Goal: Navigation & Orientation: Find specific page/section

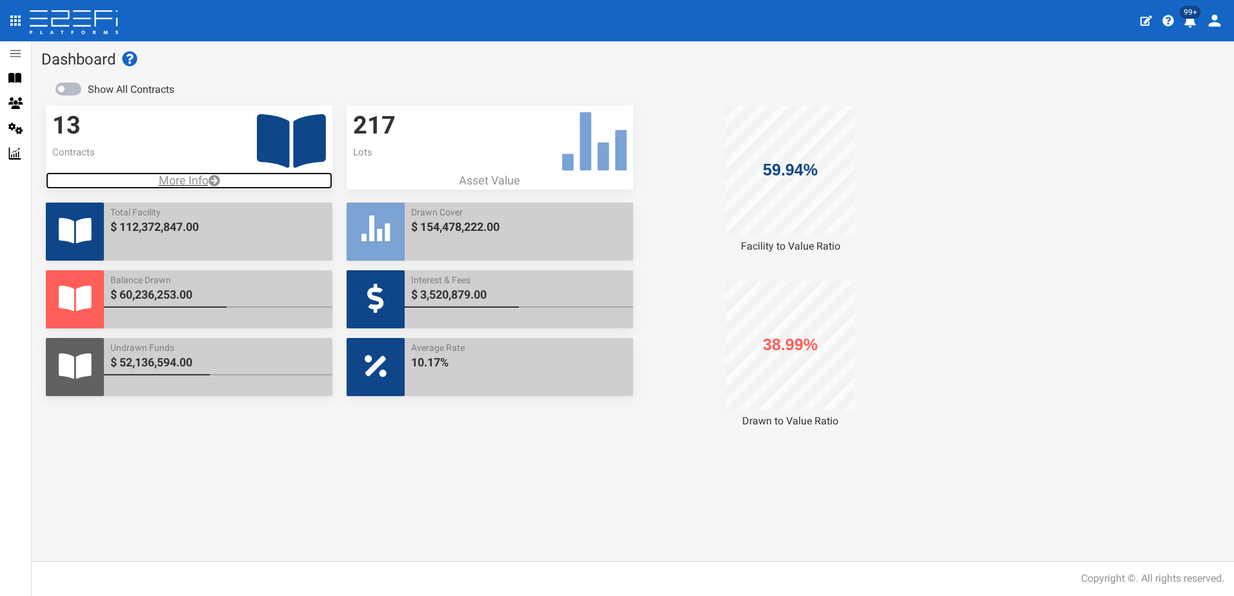
click at [185, 179] on p "More Info" at bounding box center [189, 180] width 287 height 17
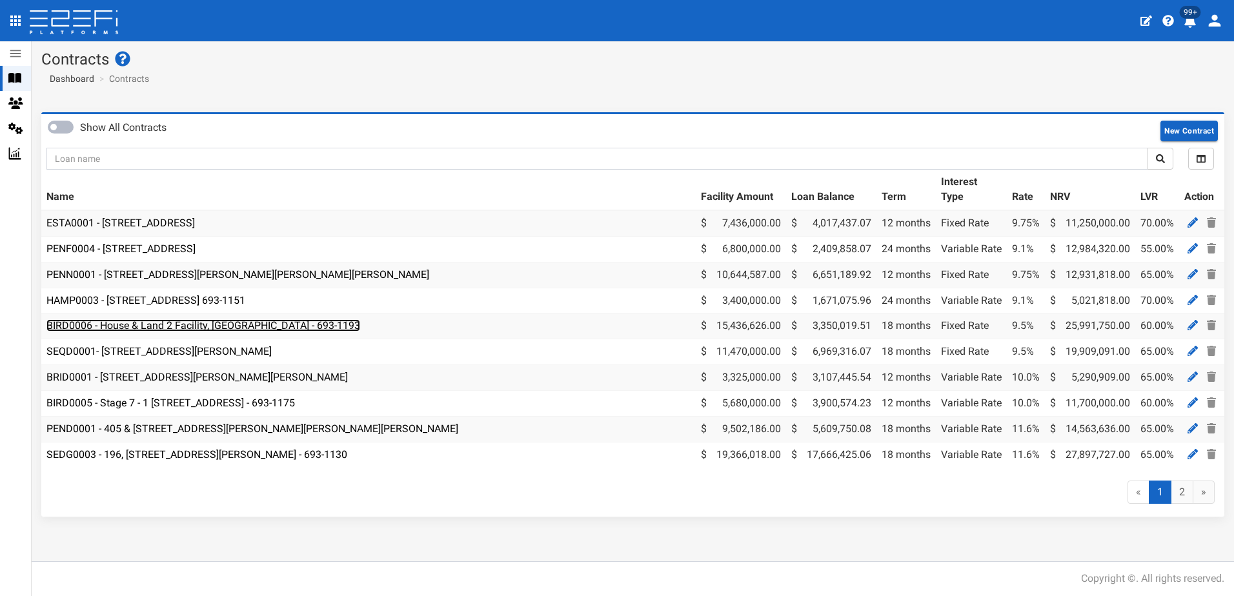
click at [107, 324] on link "BIRD0006 - House & Land 2 Facility, [GEOGRAPHIC_DATA] - 693-1193" at bounding box center [203, 325] width 314 height 12
click at [1182, 498] on link "2" at bounding box center [1182, 493] width 23 height 24
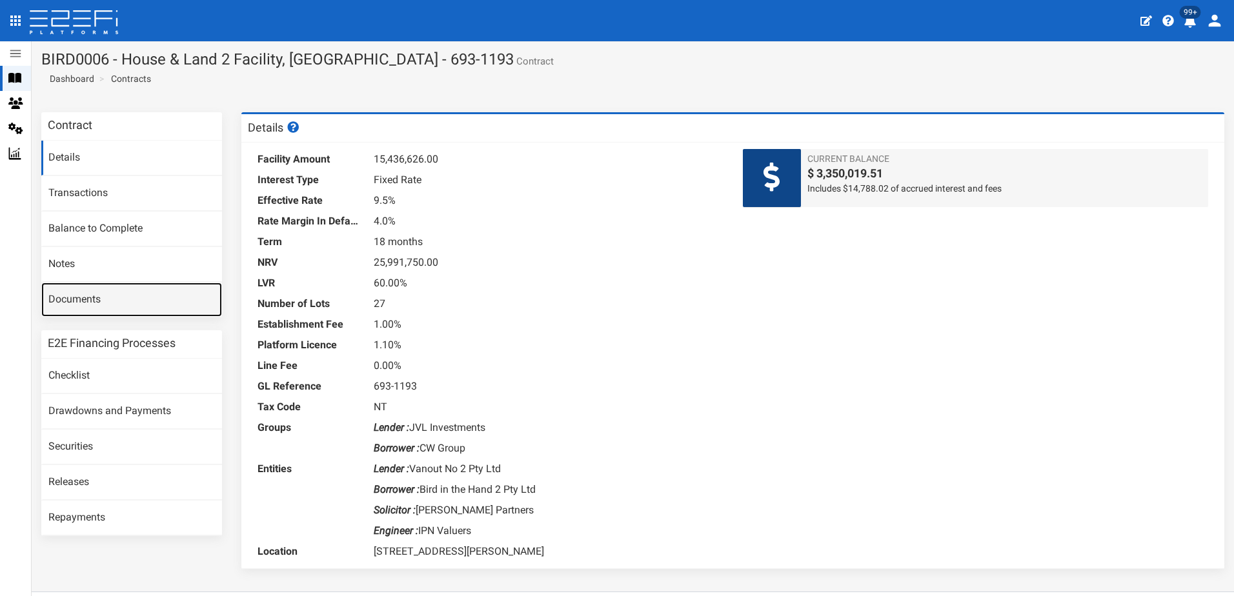
click at [80, 298] on link "Documents" at bounding box center [131, 300] width 181 height 35
click at [84, 292] on link "Documents" at bounding box center [131, 300] width 181 height 35
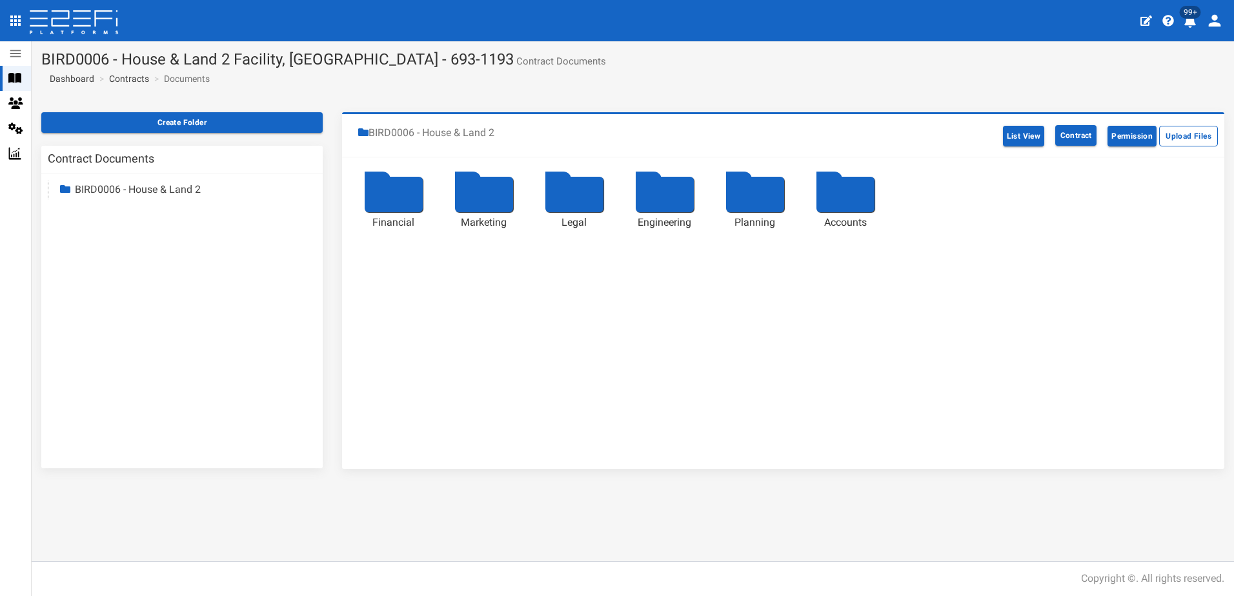
click at [396, 199] on div at bounding box center [394, 194] width 58 height 35
click at [583, 184] on div at bounding box center [574, 194] width 58 height 35
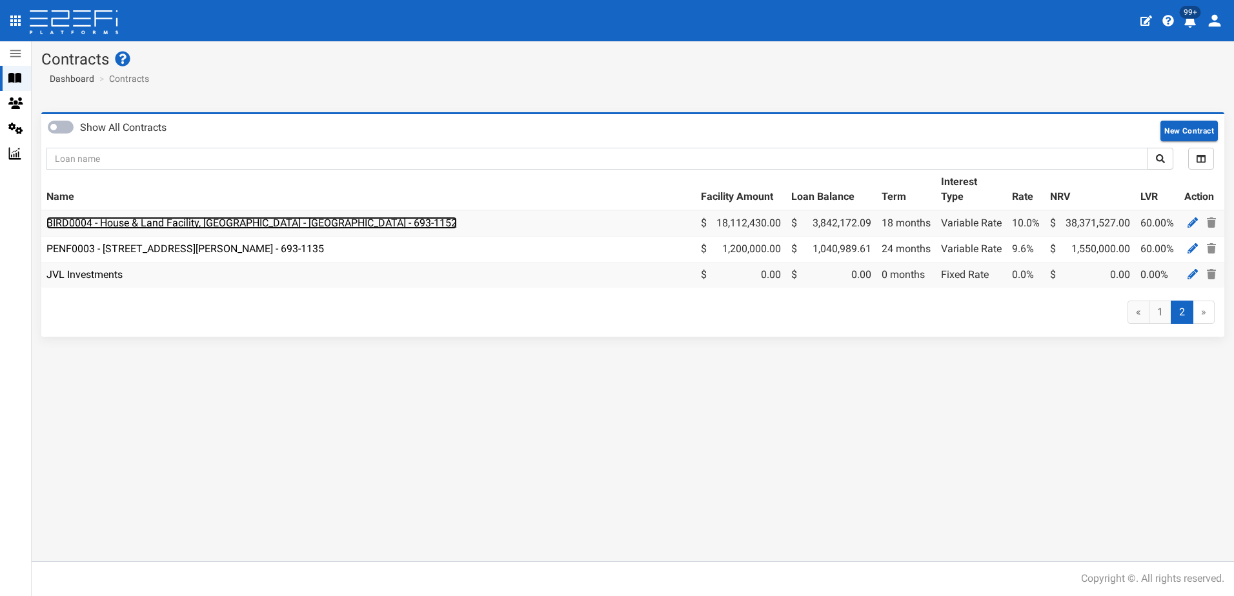
click at [178, 223] on link "BIRD0004 - House & Land Facility, [GEOGRAPHIC_DATA] - [GEOGRAPHIC_DATA] - 693-1…" at bounding box center [251, 223] width 410 height 12
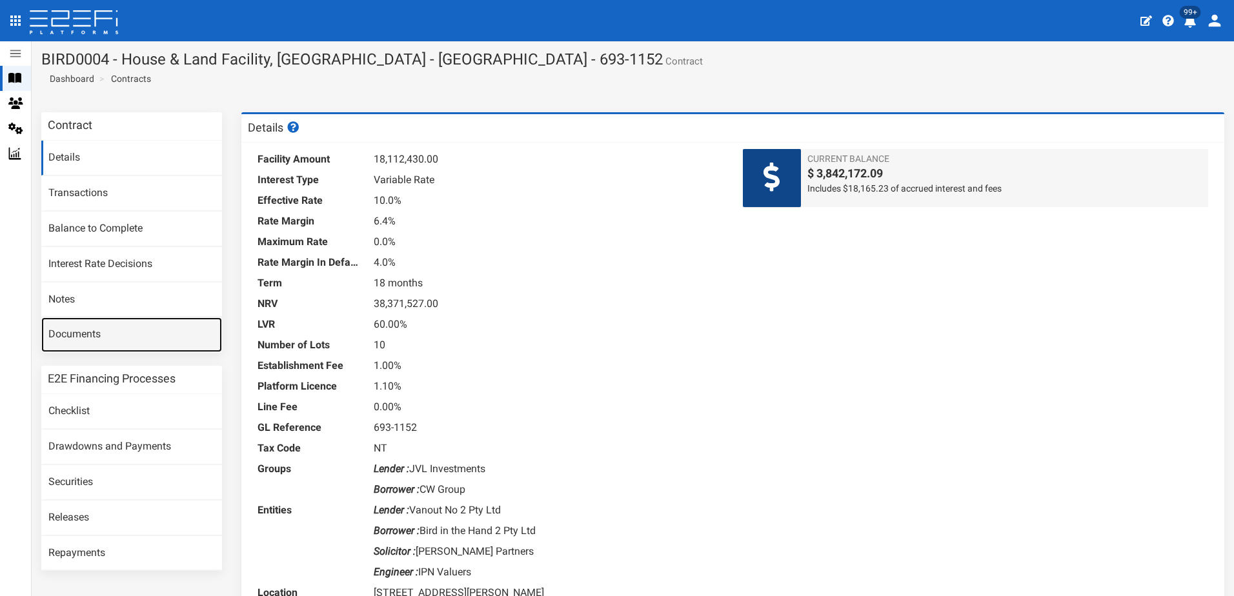
click at [70, 334] on link "Documents" at bounding box center [131, 334] width 181 height 35
click at [68, 341] on link "Documents" at bounding box center [131, 334] width 181 height 35
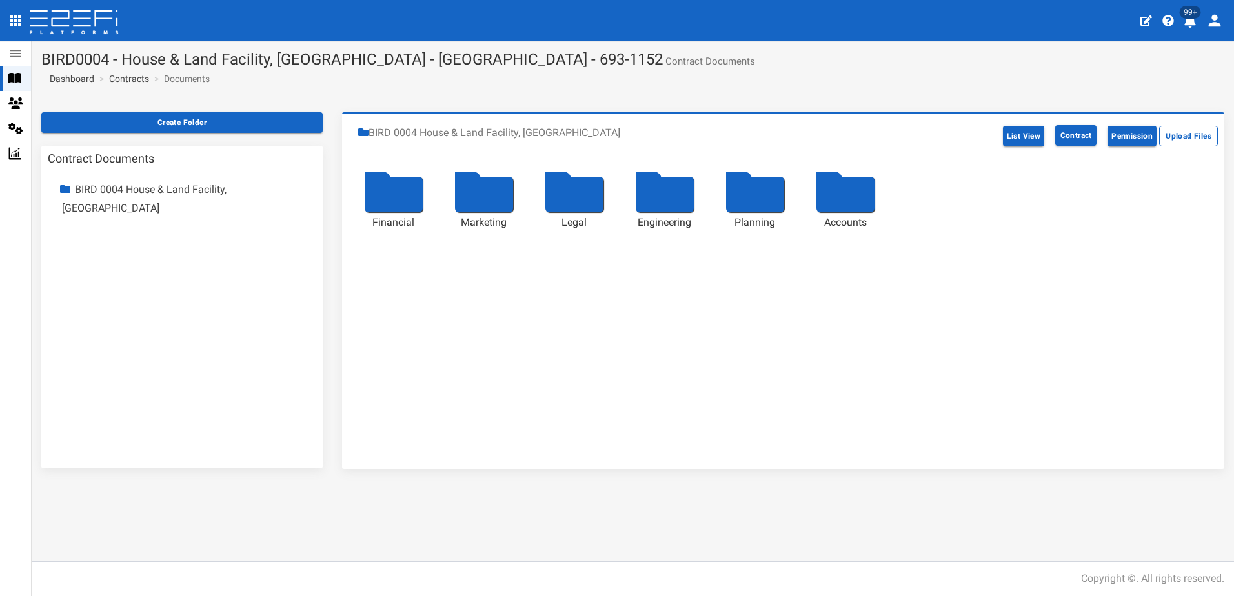
click at [388, 203] on div at bounding box center [394, 194] width 58 height 35
click at [384, 197] on div at bounding box center [394, 194] width 58 height 35
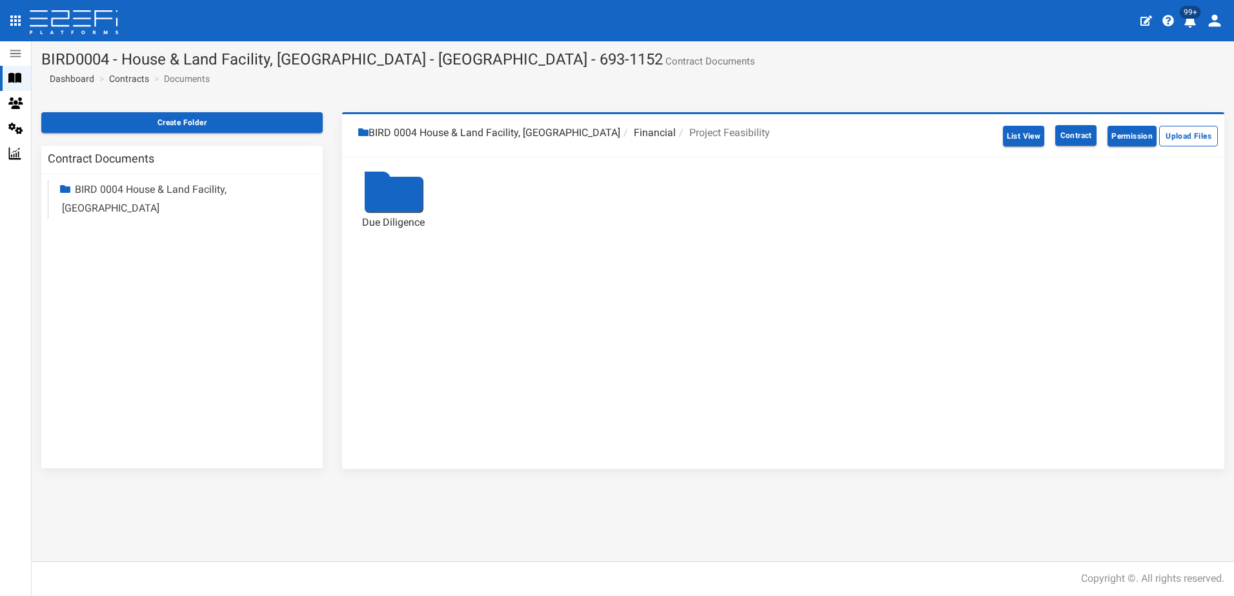
click at [384, 197] on div at bounding box center [394, 194] width 58 height 35
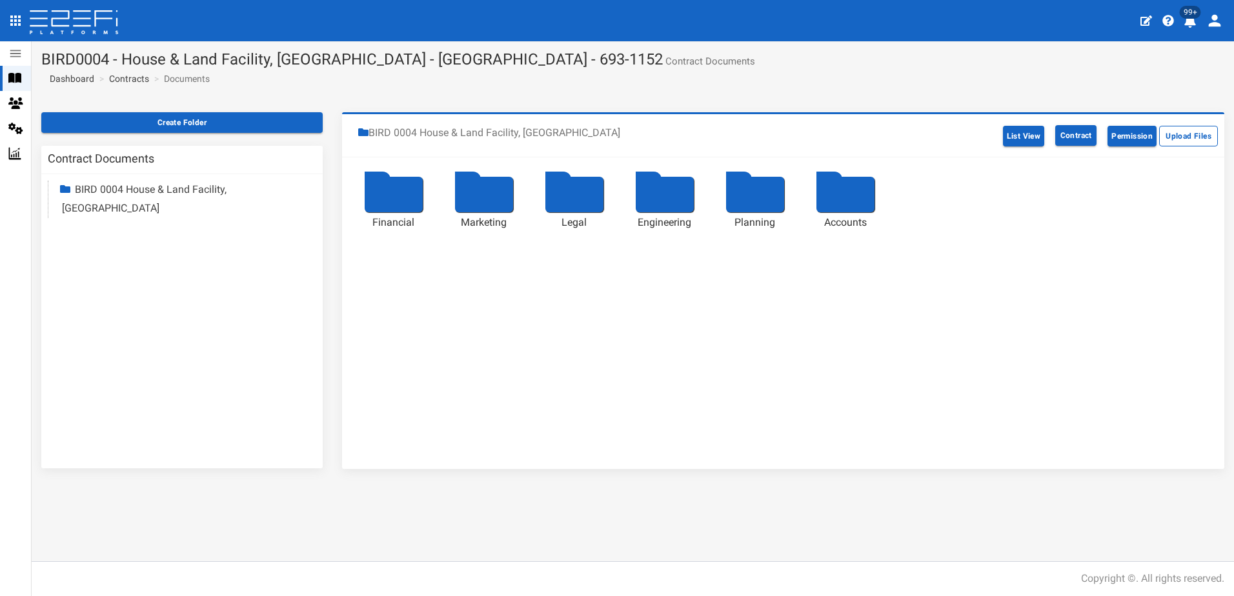
click at [392, 190] on div at bounding box center [394, 194] width 58 height 35
click at [387, 198] on div at bounding box center [394, 194] width 58 height 35
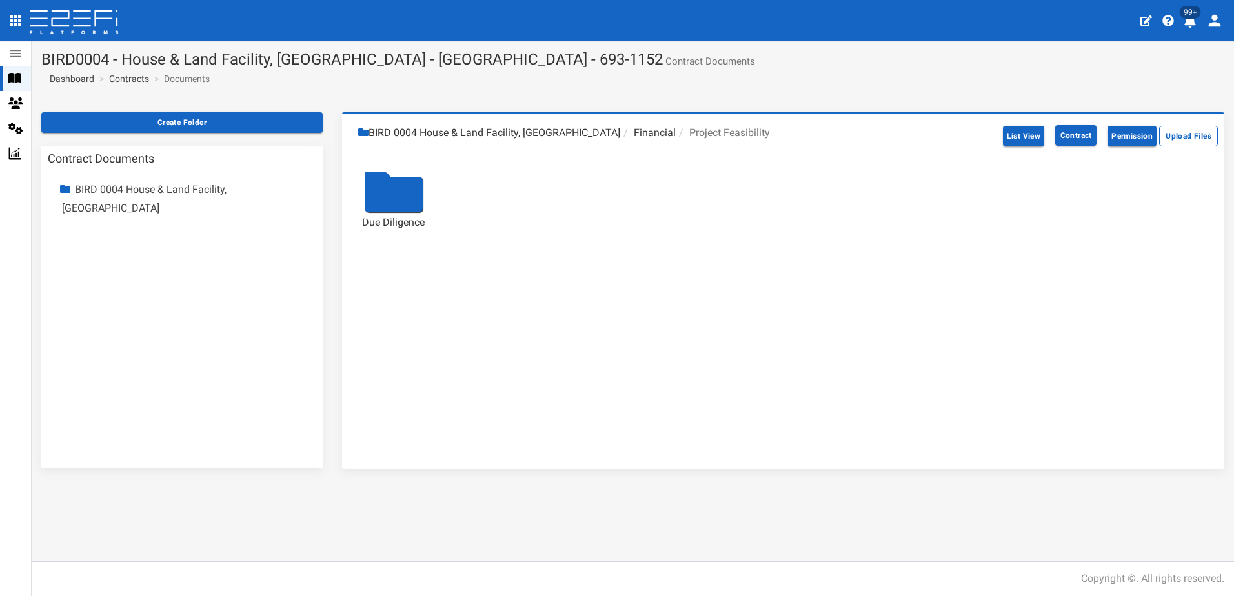
click at [404, 203] on div at bounding box center [394, 194] width 58 height 35
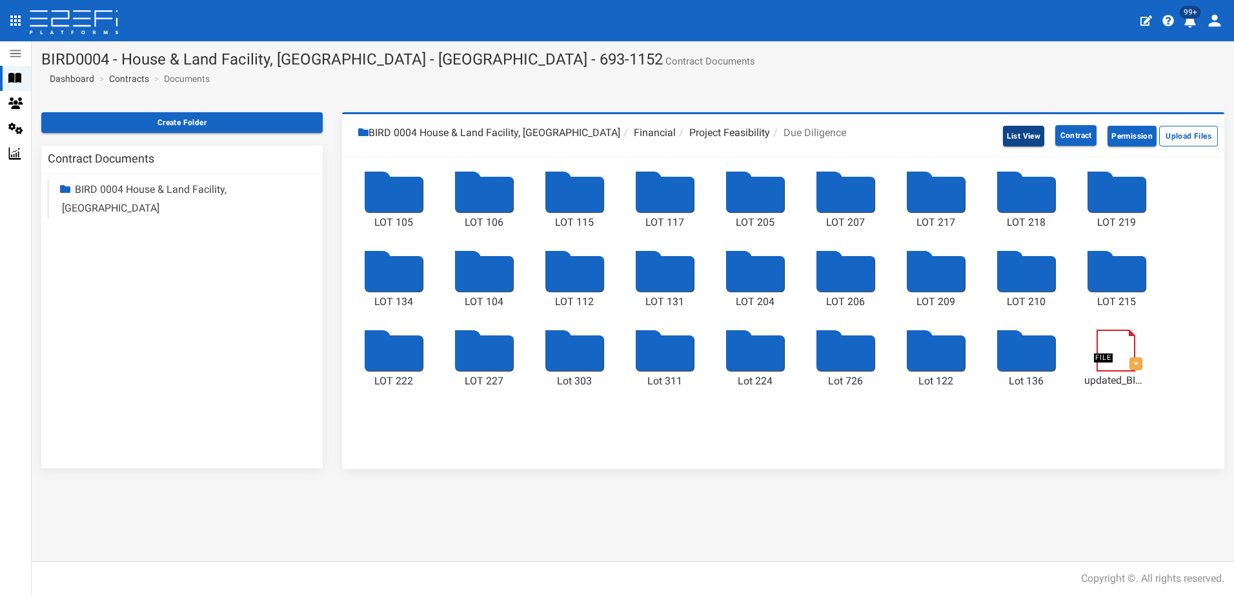
click at [1022, 140] on button "List View" at bounding box center [1024, 136] width 42 height 21
